Goal: Information Seeking & Learning: Learn about a topic

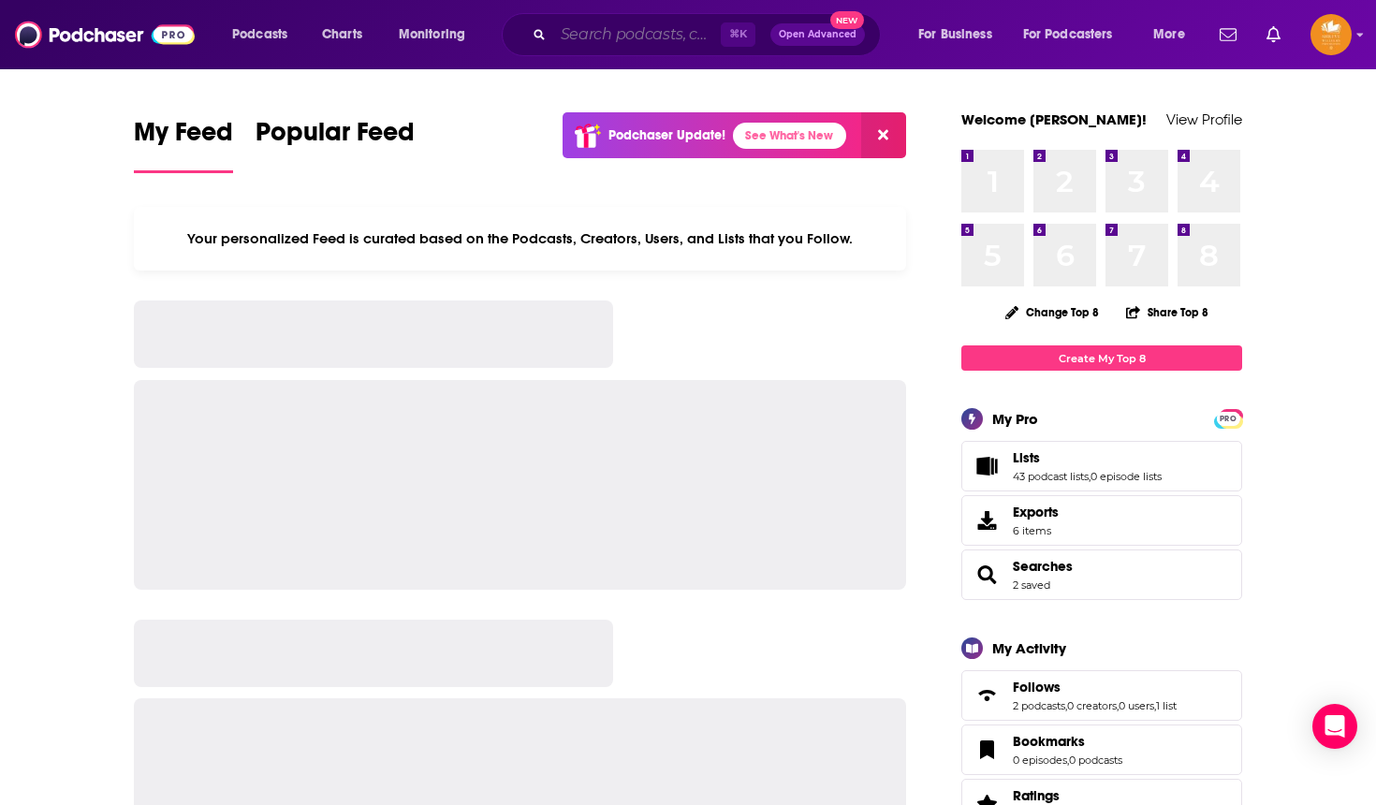
click at [575, 42] on input "Search podcasts, credits, & more..." at bounding box center [637, 35] width 168 height 30
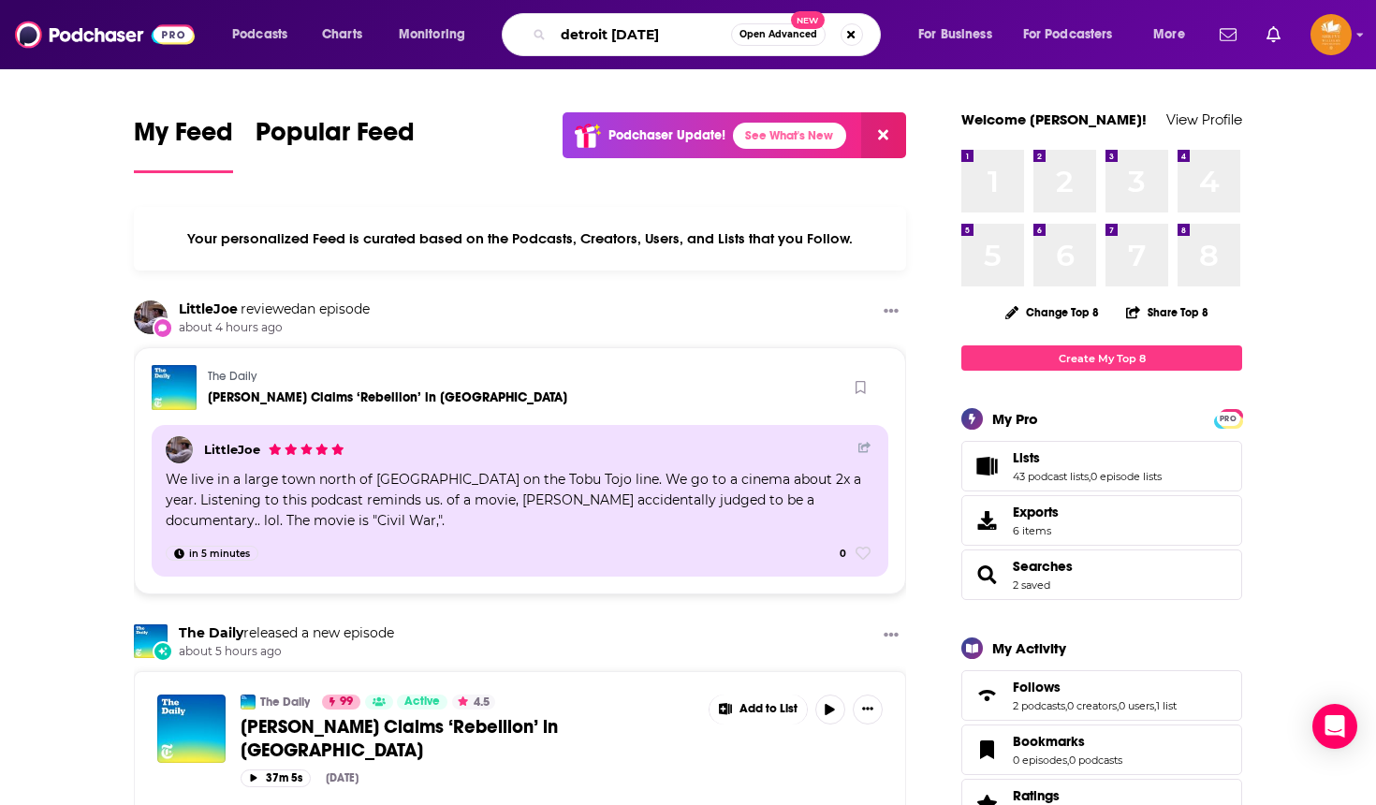
type input "detroit [DATE]"
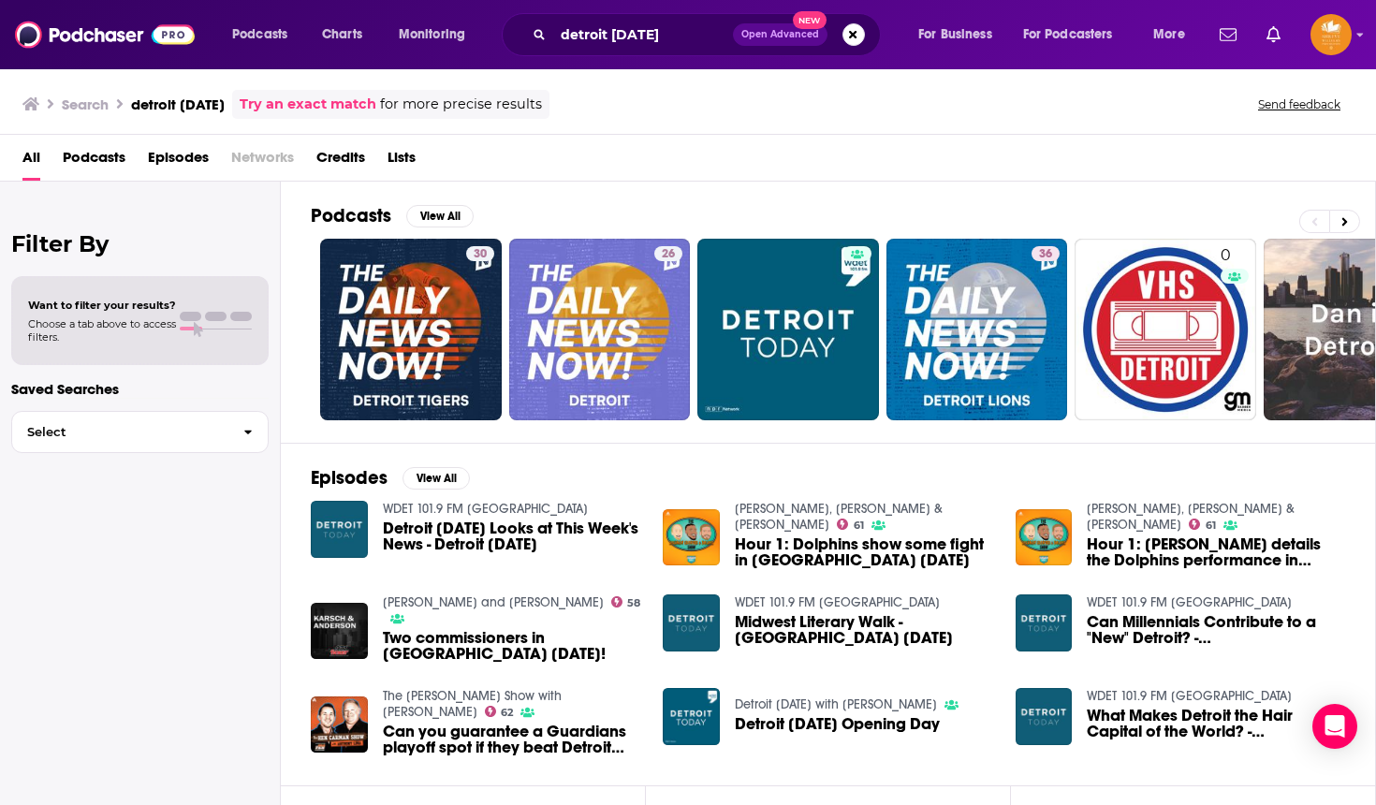
click at [505, 524] on span "Detroit [DATE] Looks at This Week's News - Detroit [DATE]" at bounding box center [512, 536] width 258 height 32
click at [283, 127] on div "Search detroit [DATE] Try an exact match for more precise results Send feedback" at bounding box center [688, 100] width 1376 height 67
